Goal: Find contact information: Find contact information

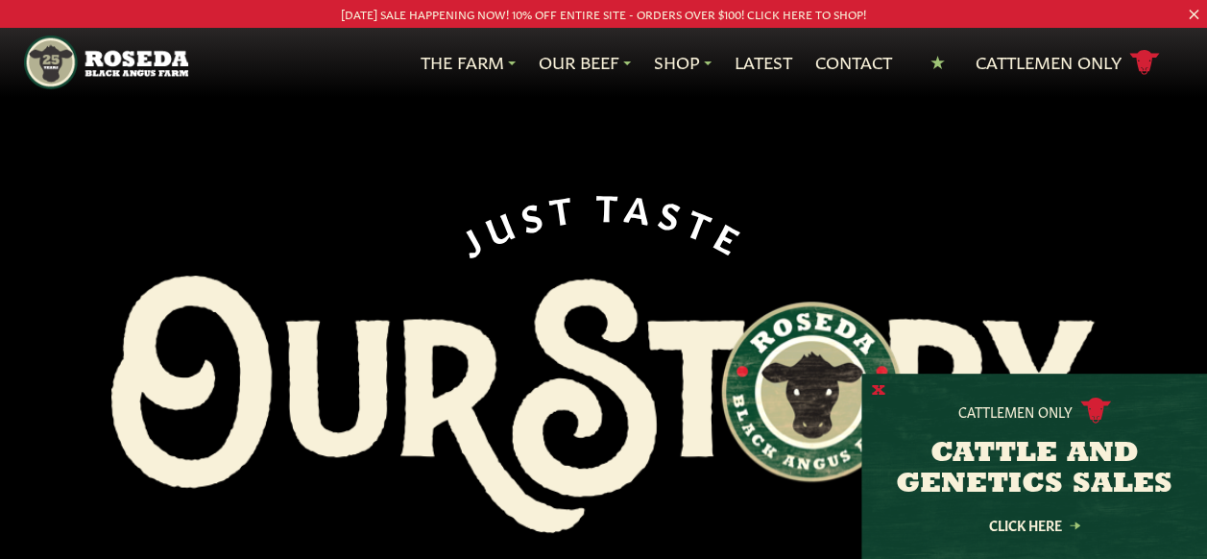
click at [880, 392] on button "X" at bounding box center [878, 391] width 13 height 20
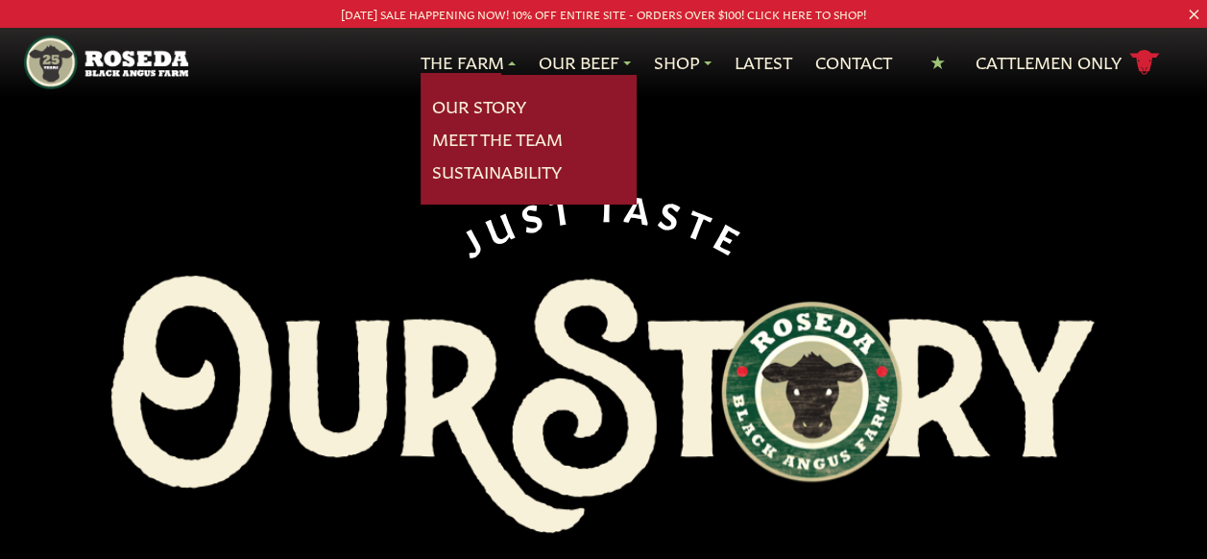
click at [475, 59] on link "The Farm" at bounding box center [468, 62] width 95 height 25
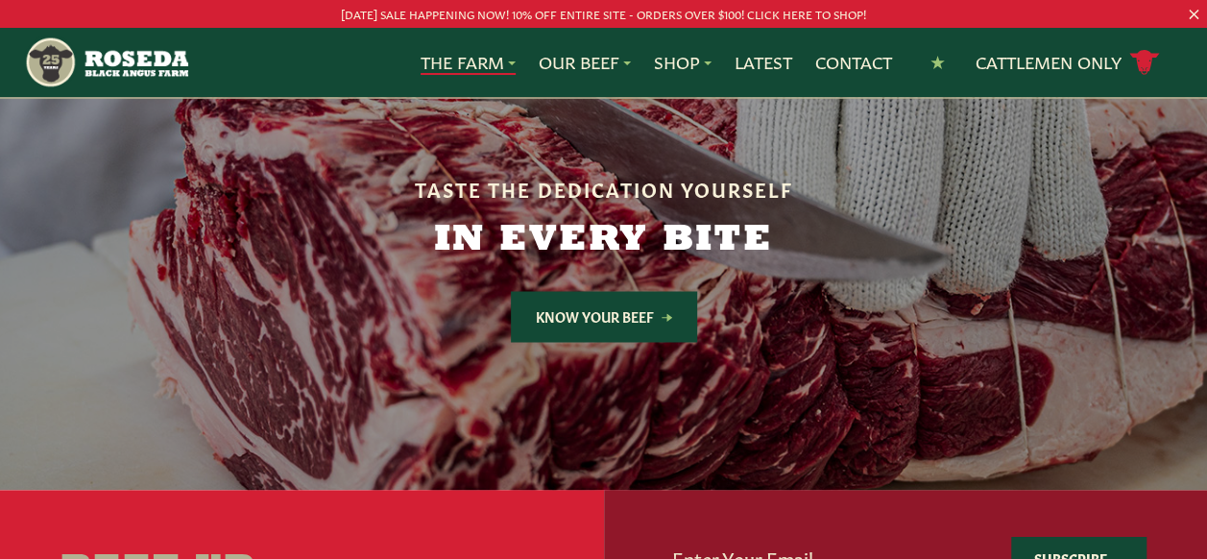
scroll to position [5185, 0]
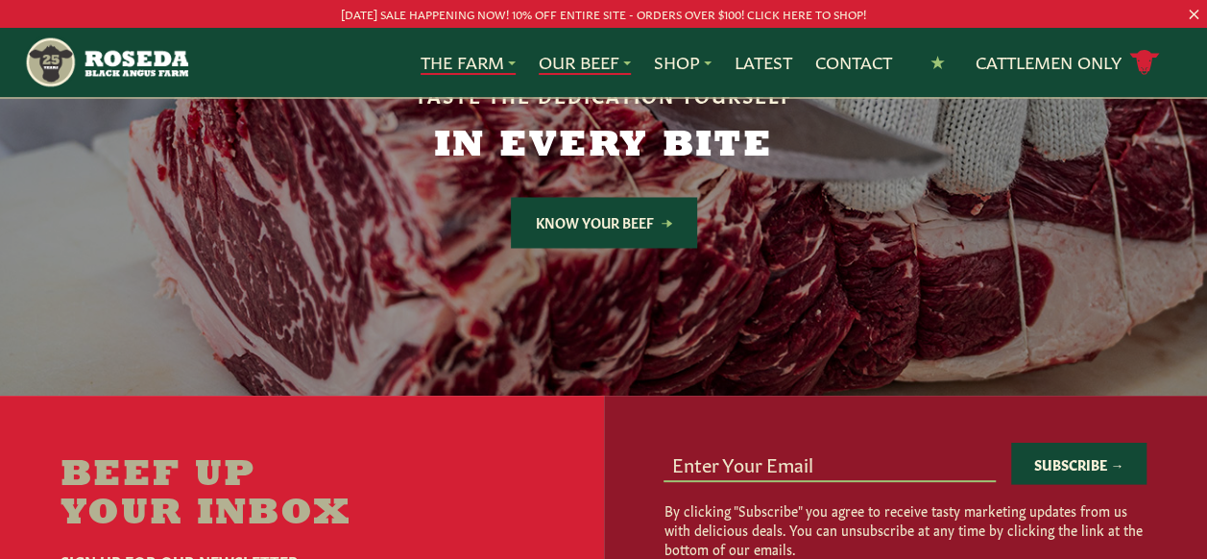
drag, startPoint x: 542, startPoint y: 67, endPoint x: 541, endPoint y: 77, distance: 9.6
click at [542, 68] on link "Our Beef" at bounding box center [585, 62] width 92 height 25
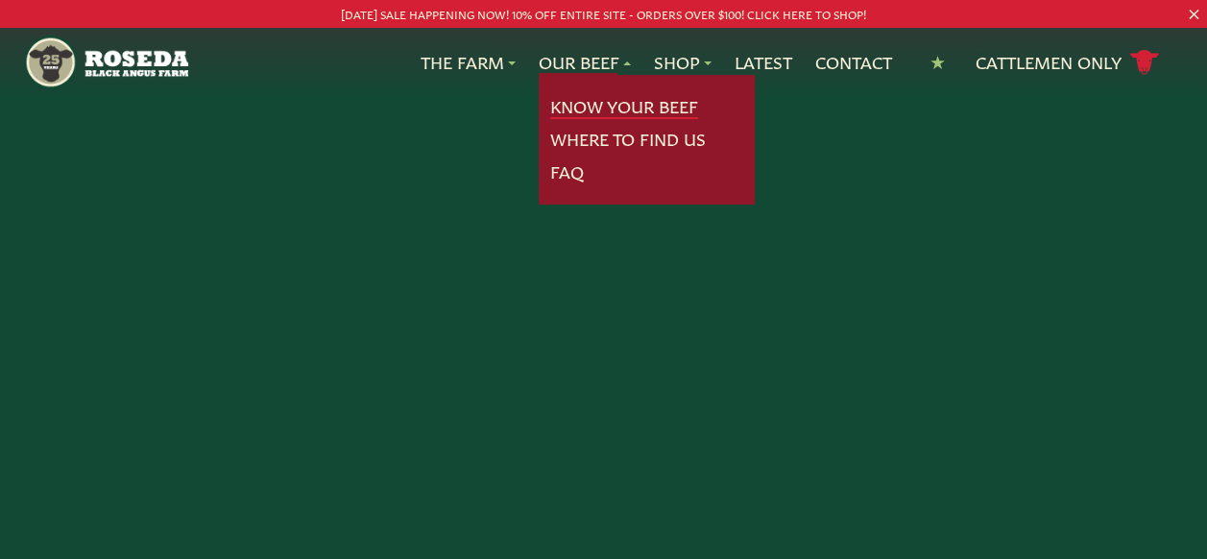
click at [590, 111] on link "Know Your Beef" at bounding box center [624, 106] width 148 height 25
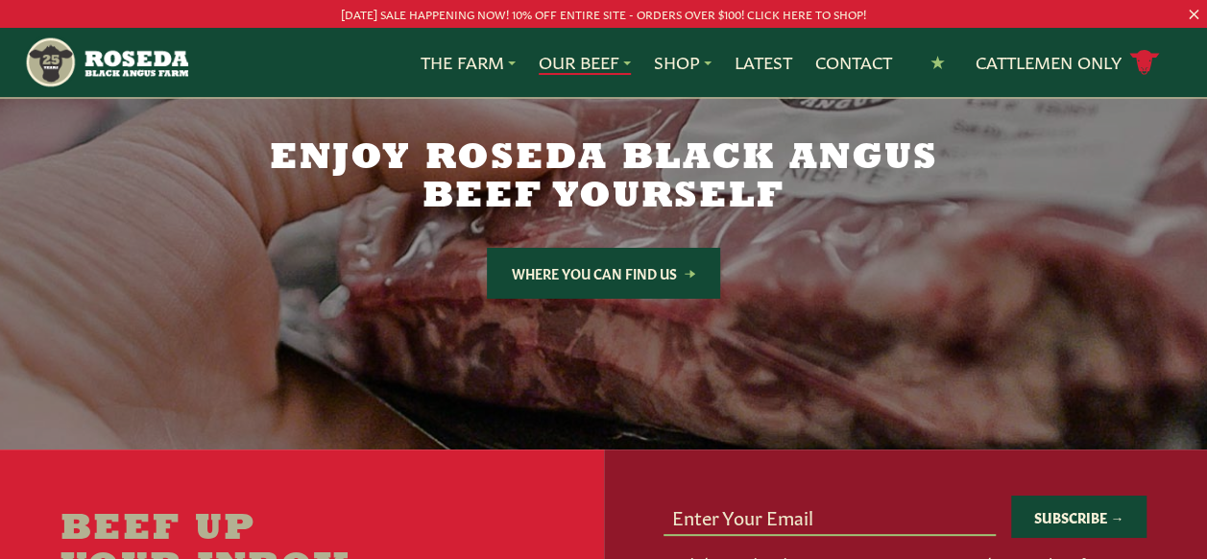
scroll to position [3168, 0]
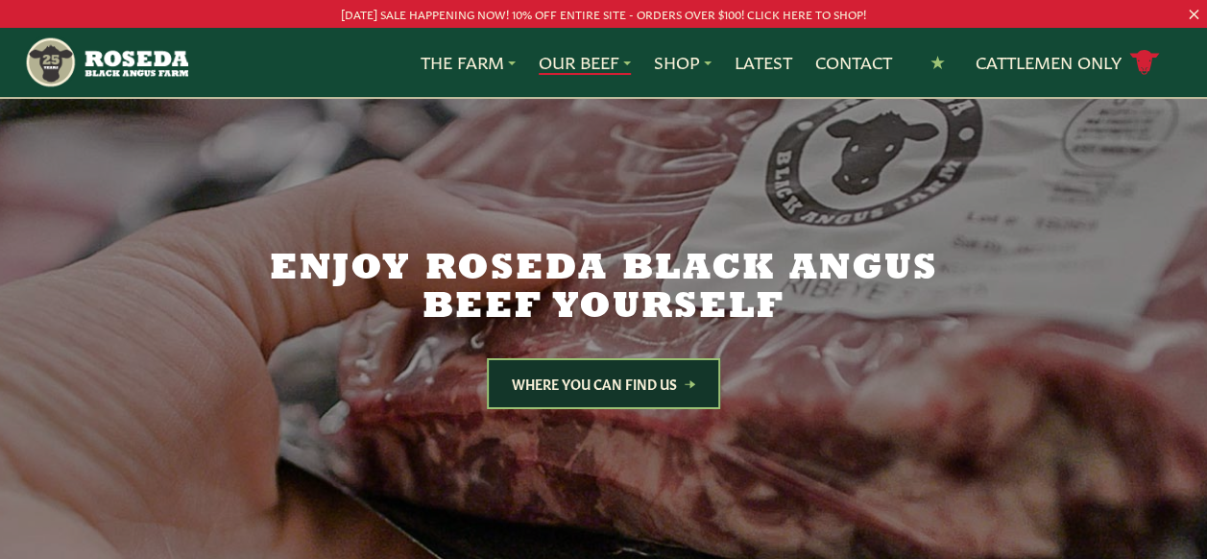
click at [605, 358] on link "Where You Can Find Us" at bounding box center [603, 383] width 233 height 51
